Goal: Check status: Check status

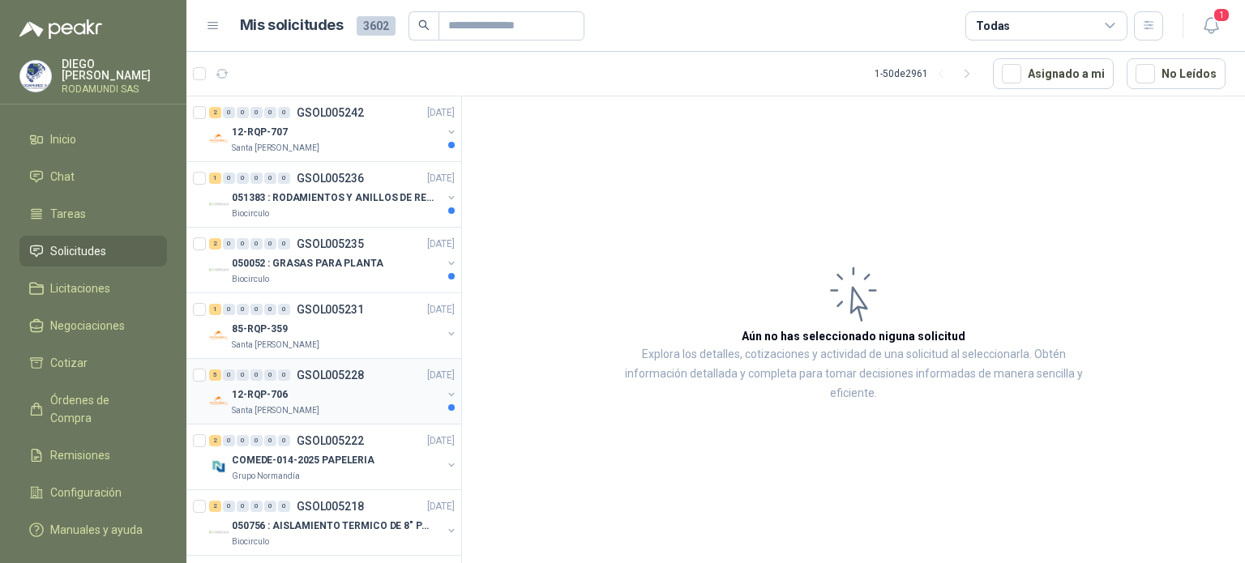
click at [294, 396] on div "12-RQP-706" at bounding box center [337, 394] width 210 height 19
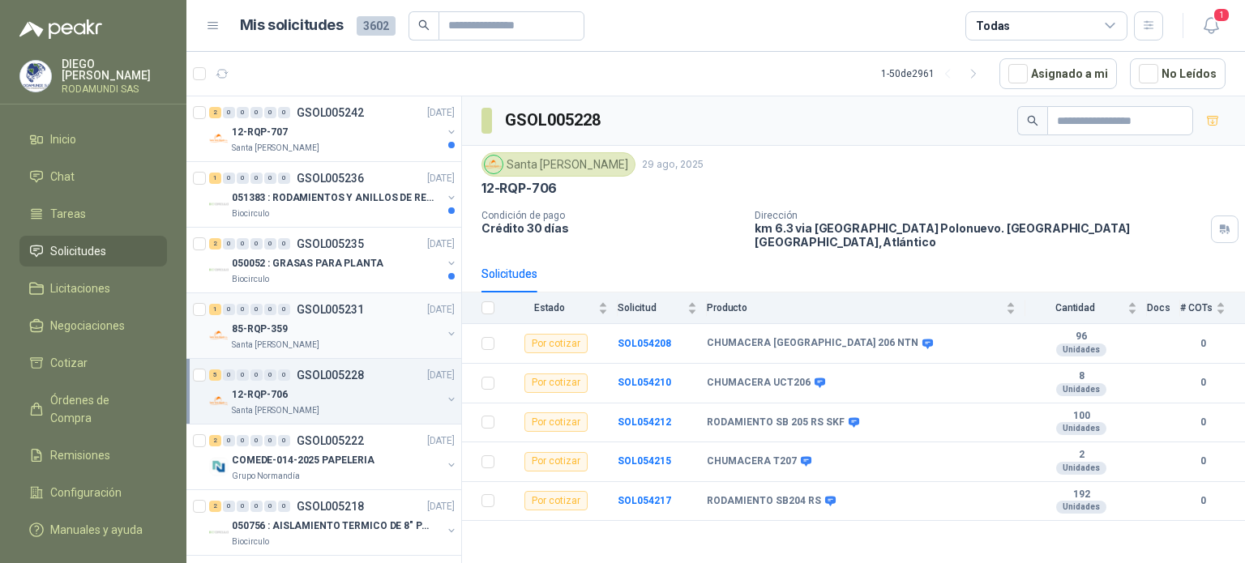
click at [319, 340] on div "Santa [PERSON_NAME]" at bounding box center [337, 345] width 210 height 13
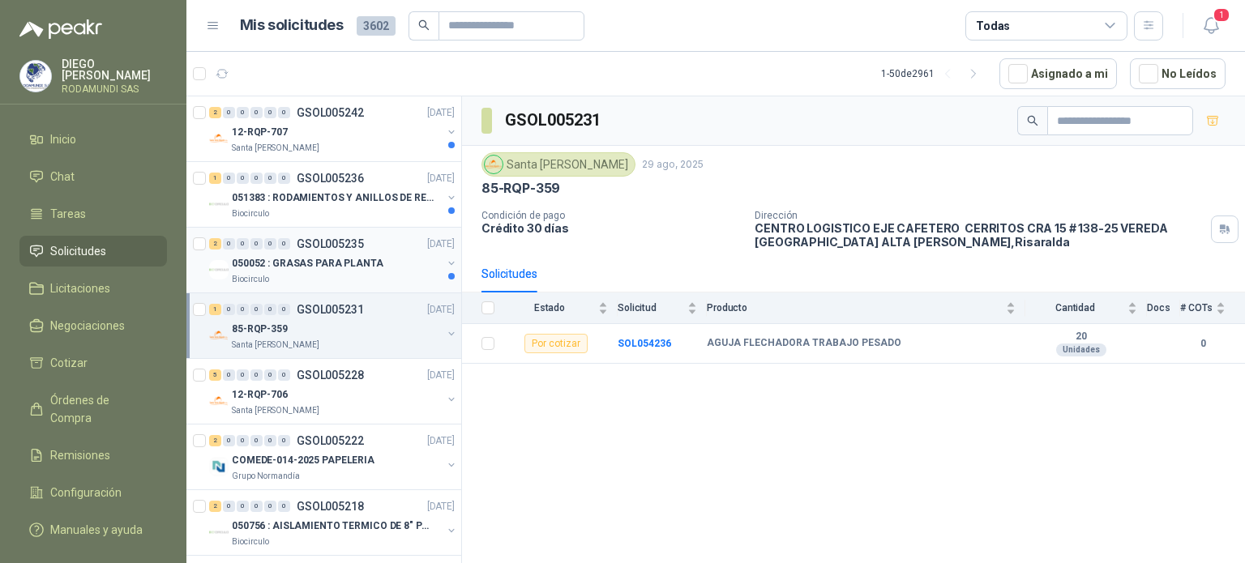
click at [312, 264] on p "050052 : GRASAS PARA PLANTA" at bounding box center [308, 263] width 152 height 15
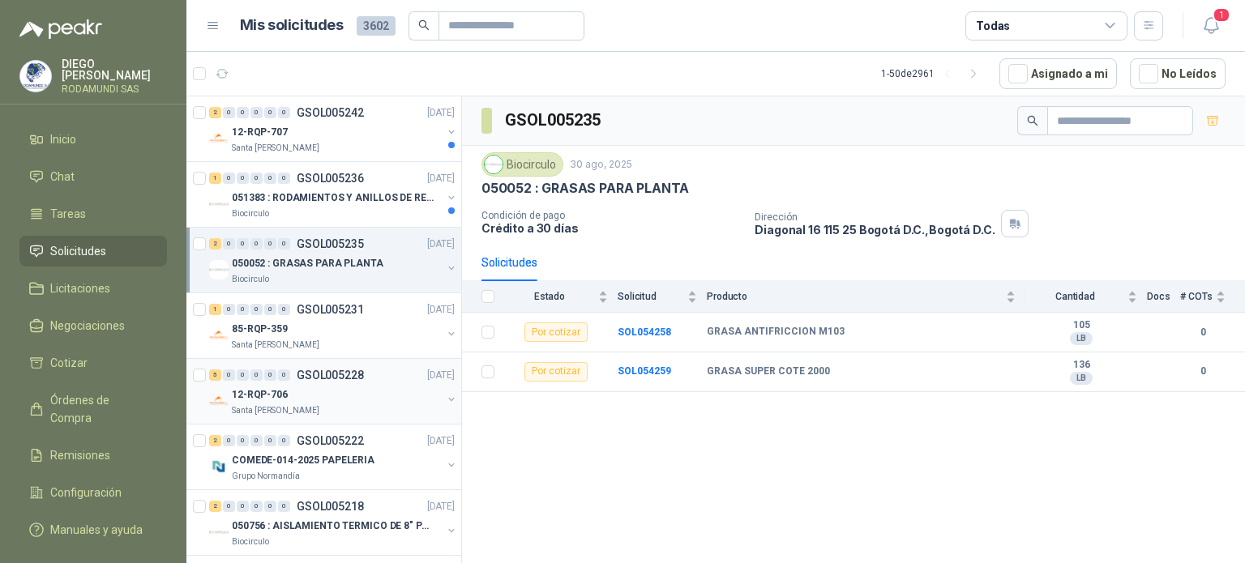
click at [331, 408] on div "Santa [PERSON_NAME]" at bounding box center [337, 410] width 210 height 13
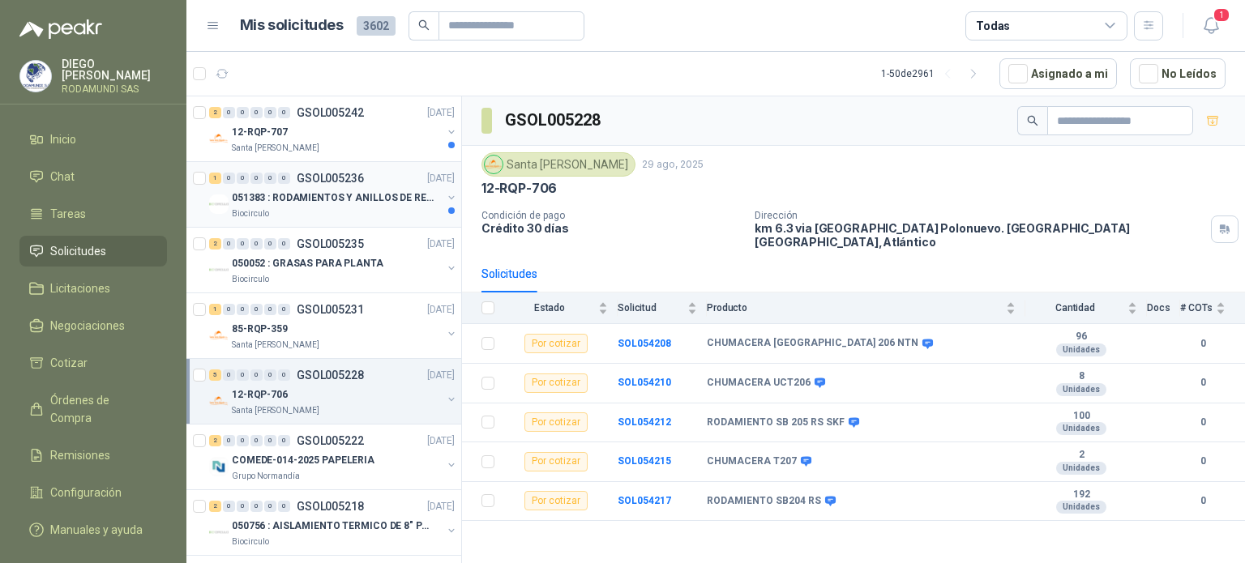
click at [341, 213] on div "Biocirculo" at bounding box center [337, 213] width 210 height 13
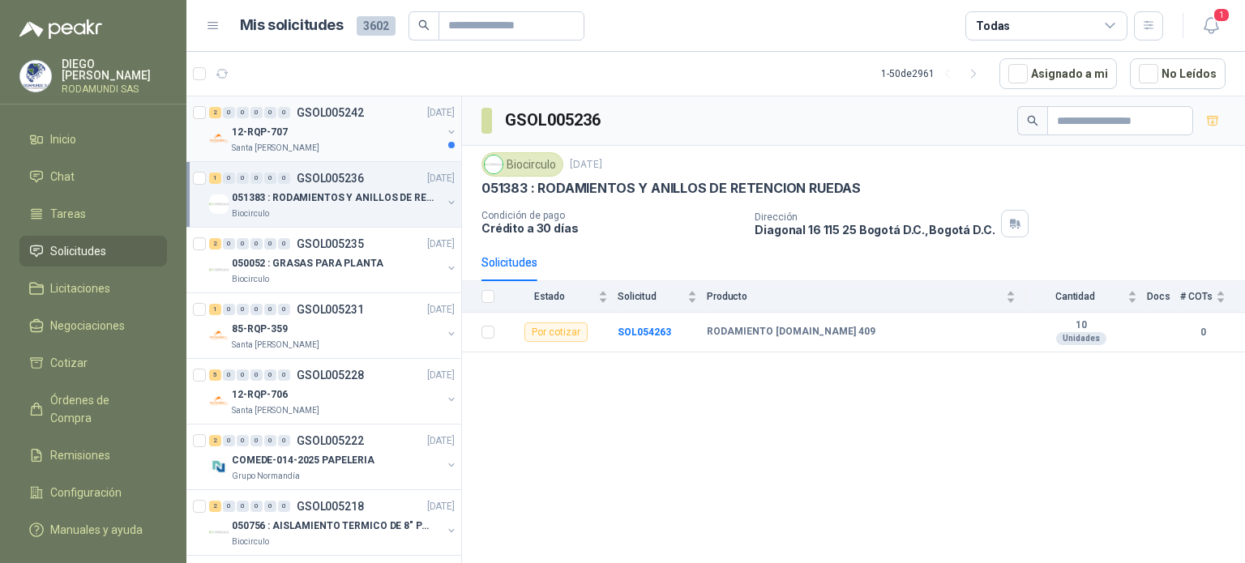
click at [337, 142] on div "Santa [PERSON_NAME]" at bounding box center [337, 148] width 210 height 13
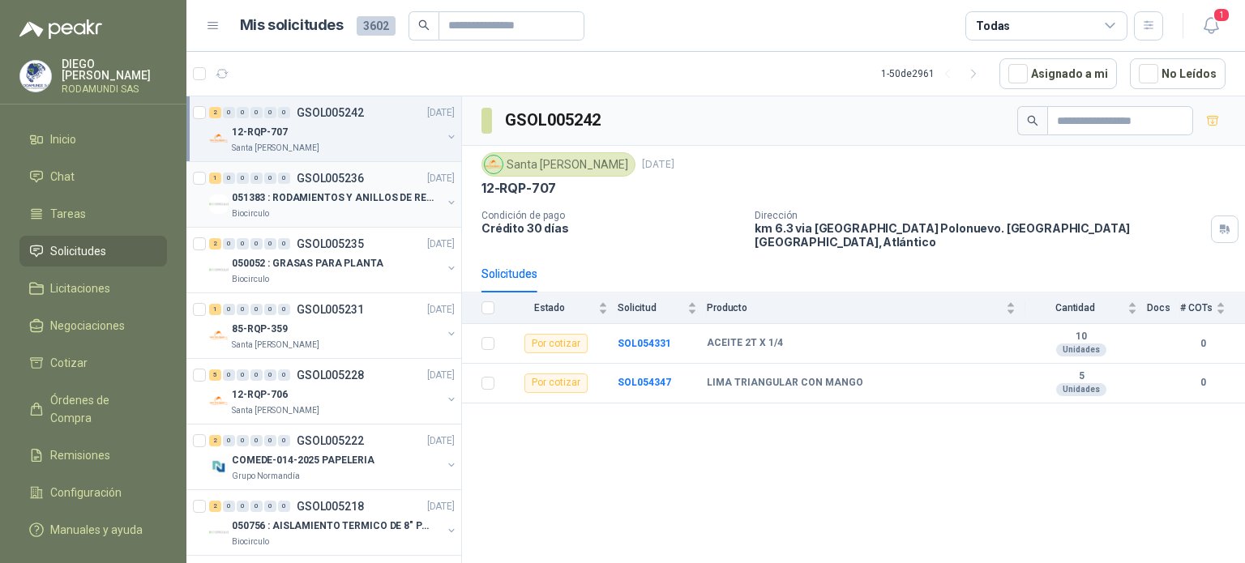
click at [331, 214] on div "Biocirculo" at bounding box center [337, 213] width 210 height 13
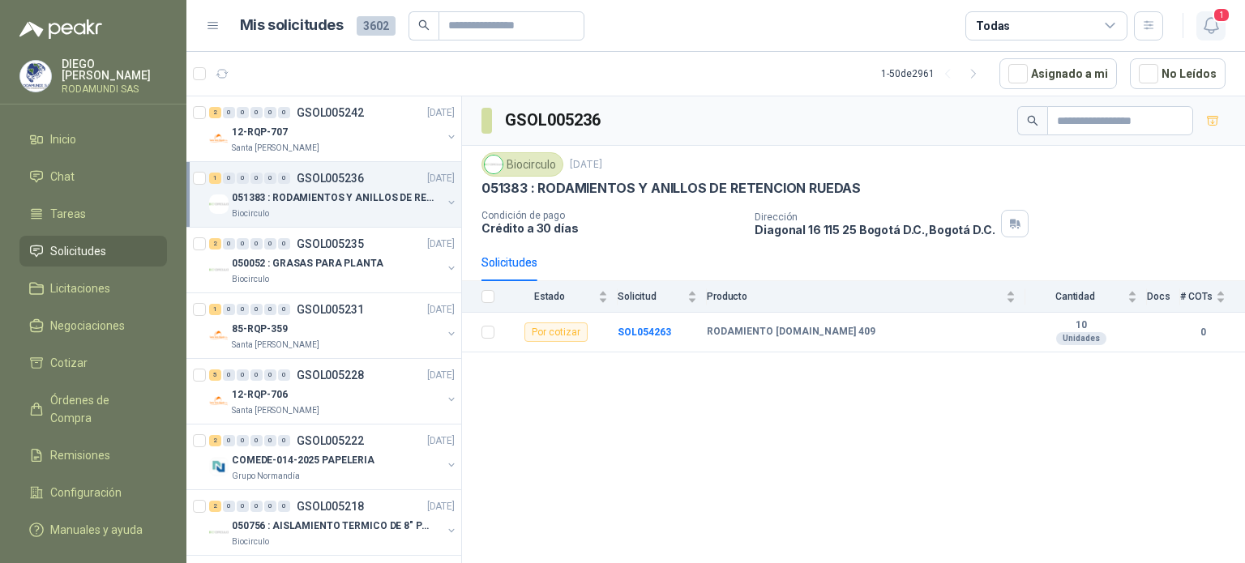
click at [1206, 28] on icon "button" at bounding box center [1211, 25] width 20 height 20
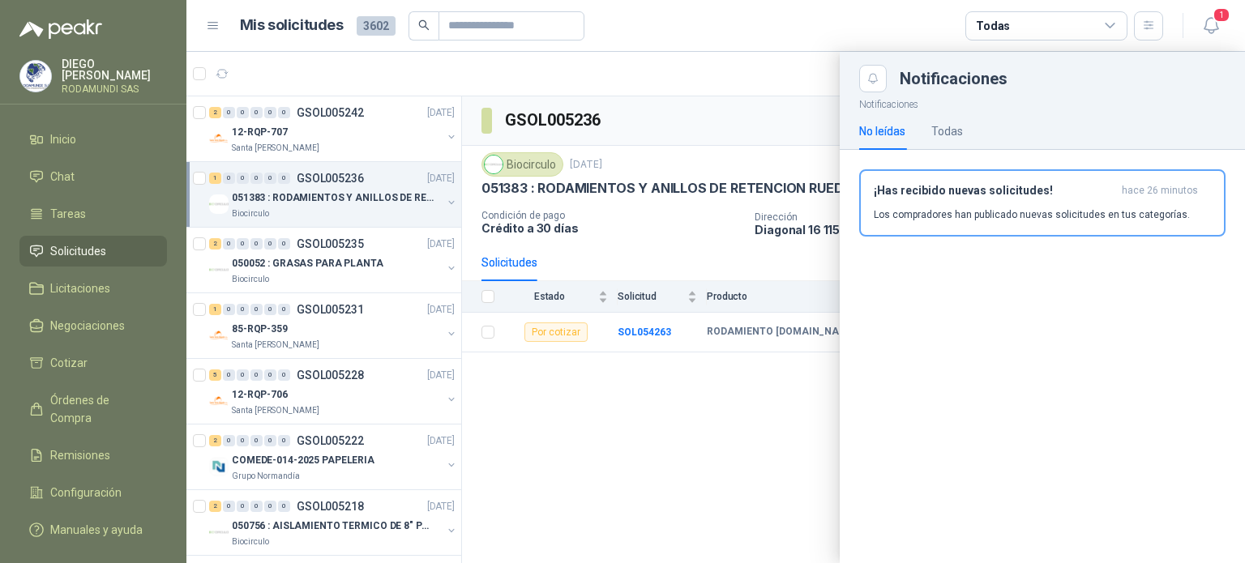
click at [646, 411] on div at bounding box center [715, 307] width 1058 height 511
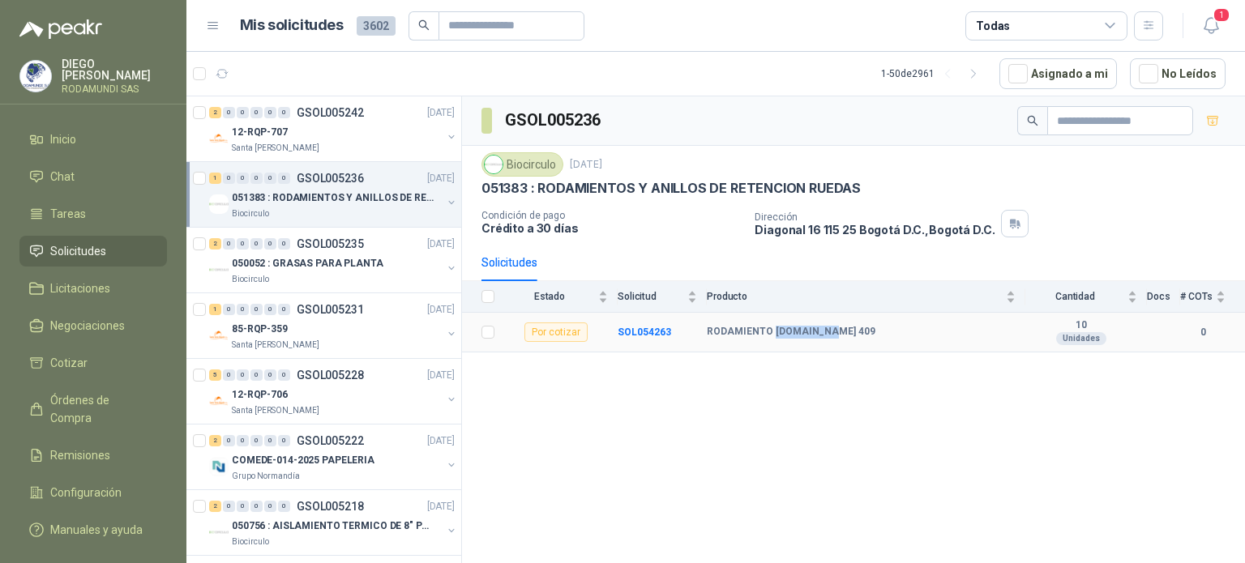
drag, startPoint x: 831, startPoint y: 326, endPoint x: 771, endPoint y: 323, distance: 60.0
click at [771, 326] on div "RODAMIENTO [DOMAIN_NAME] 409" at bounding box center [861, 332] width 309 height 13
copy b "[DOMAIN_NAME] 409"
